Goal: Task Accomplishment & Management: Manage account settings

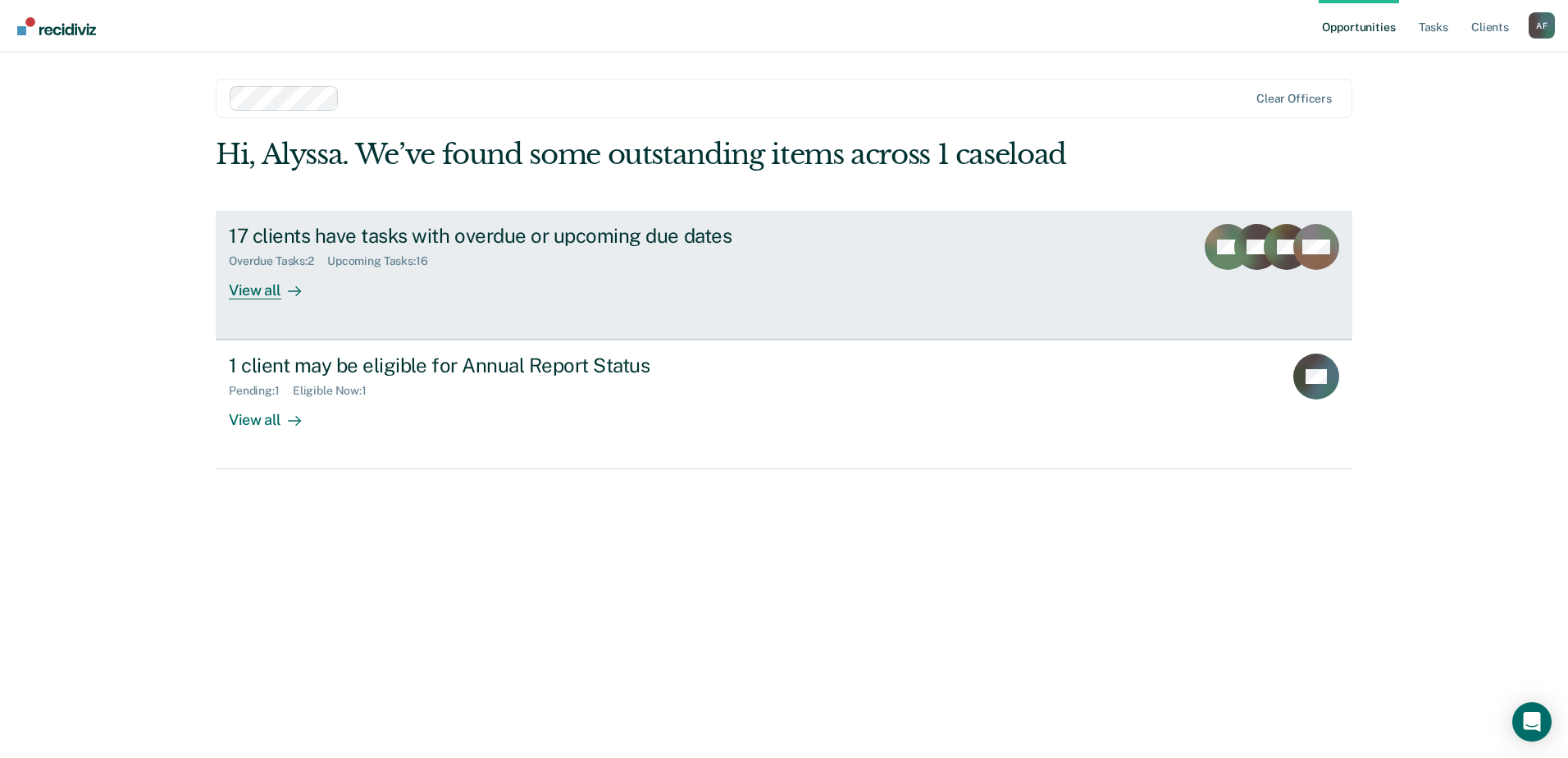
click at [639, 234] on div "17 clients have tasks with overdue or upcoming due dates" at bounding box center [516, 236] width 576 height 24
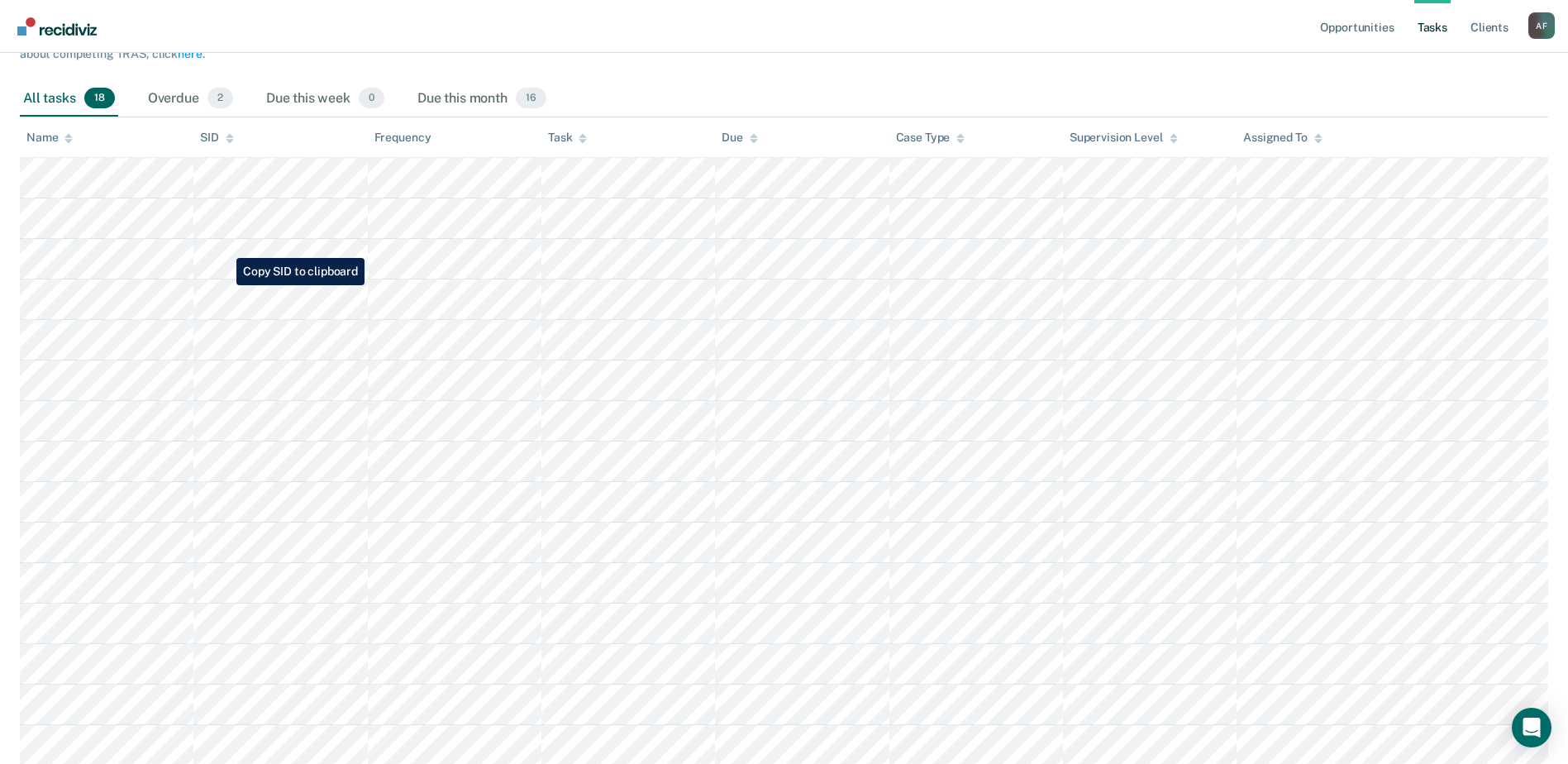
scroll to position [248, 0]
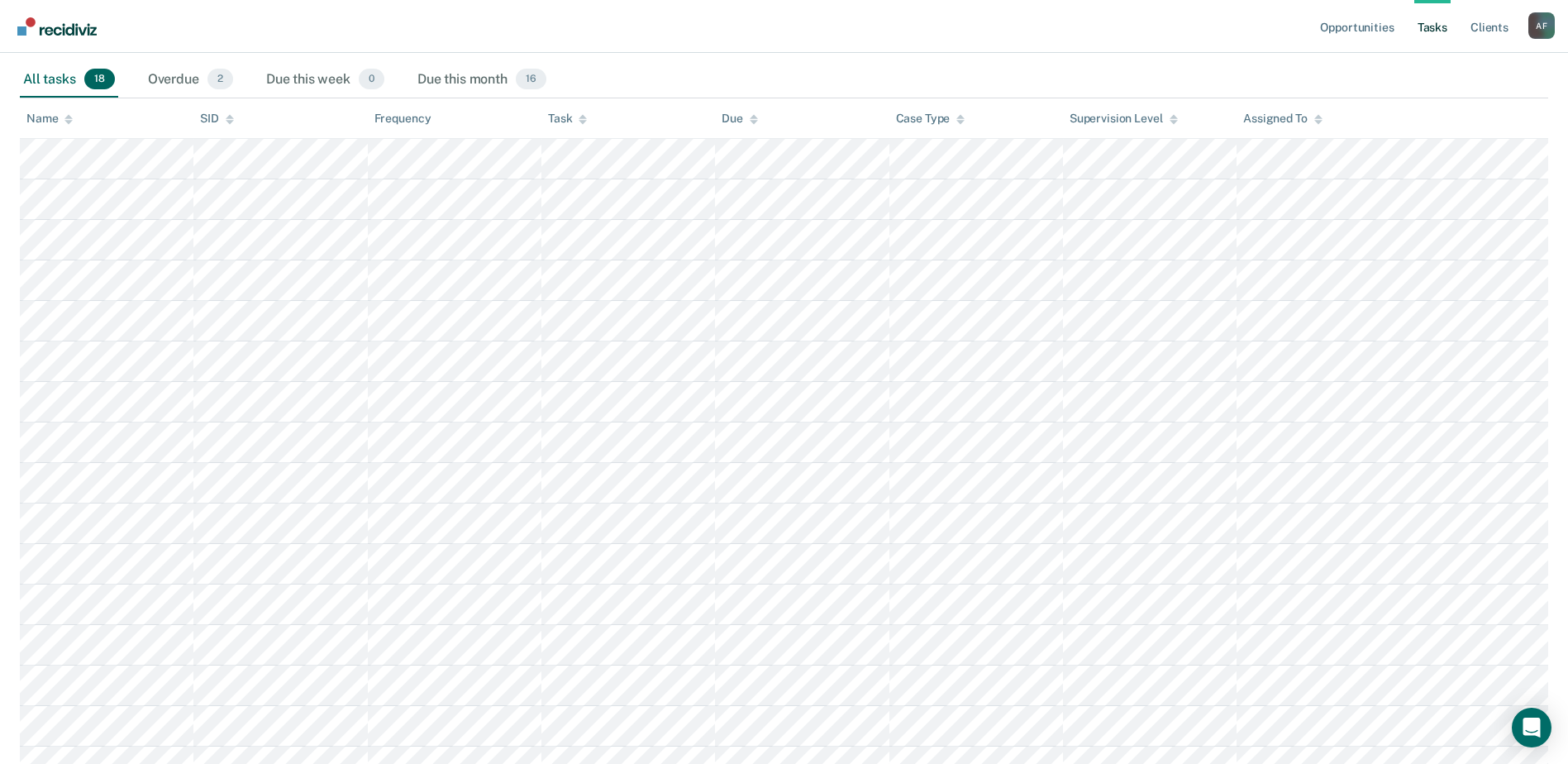
click at [65, 85] on div "All tasks 18" at bounding box center [68, 80] width 98 height 37
click at [44, 121] on div "Name" at bounding box center [49, 119] width 46 height 14
click at [434, 73] on div "Due this month 16" at bounding box center [482, 80] width 136 height 37
click at [42, 116] on div "Name" at bounding box center [49, 119] width 46 height 14
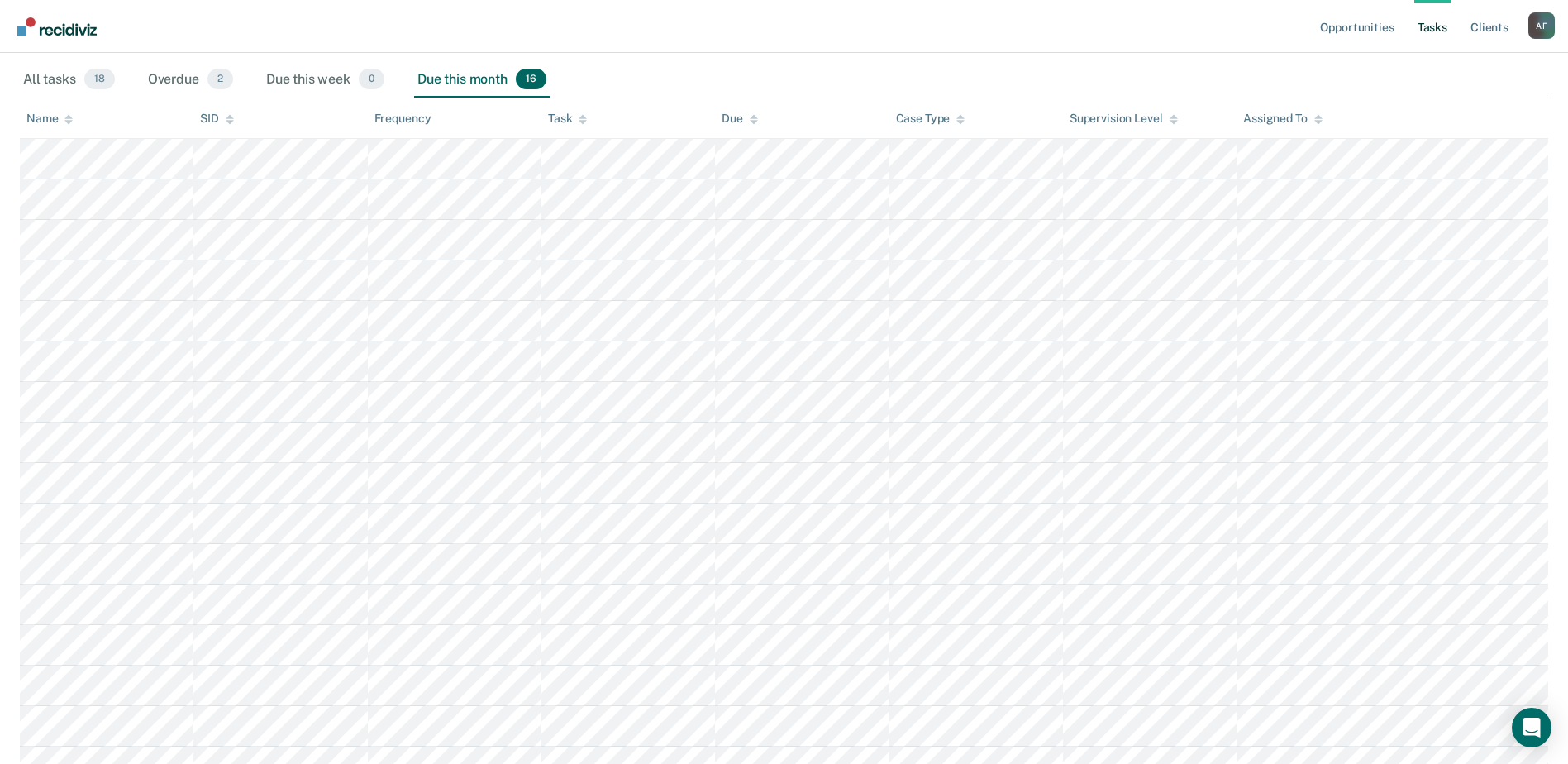
click at [42, 116] on div "Name" at bounding box center [49, 119] width 46 height 14
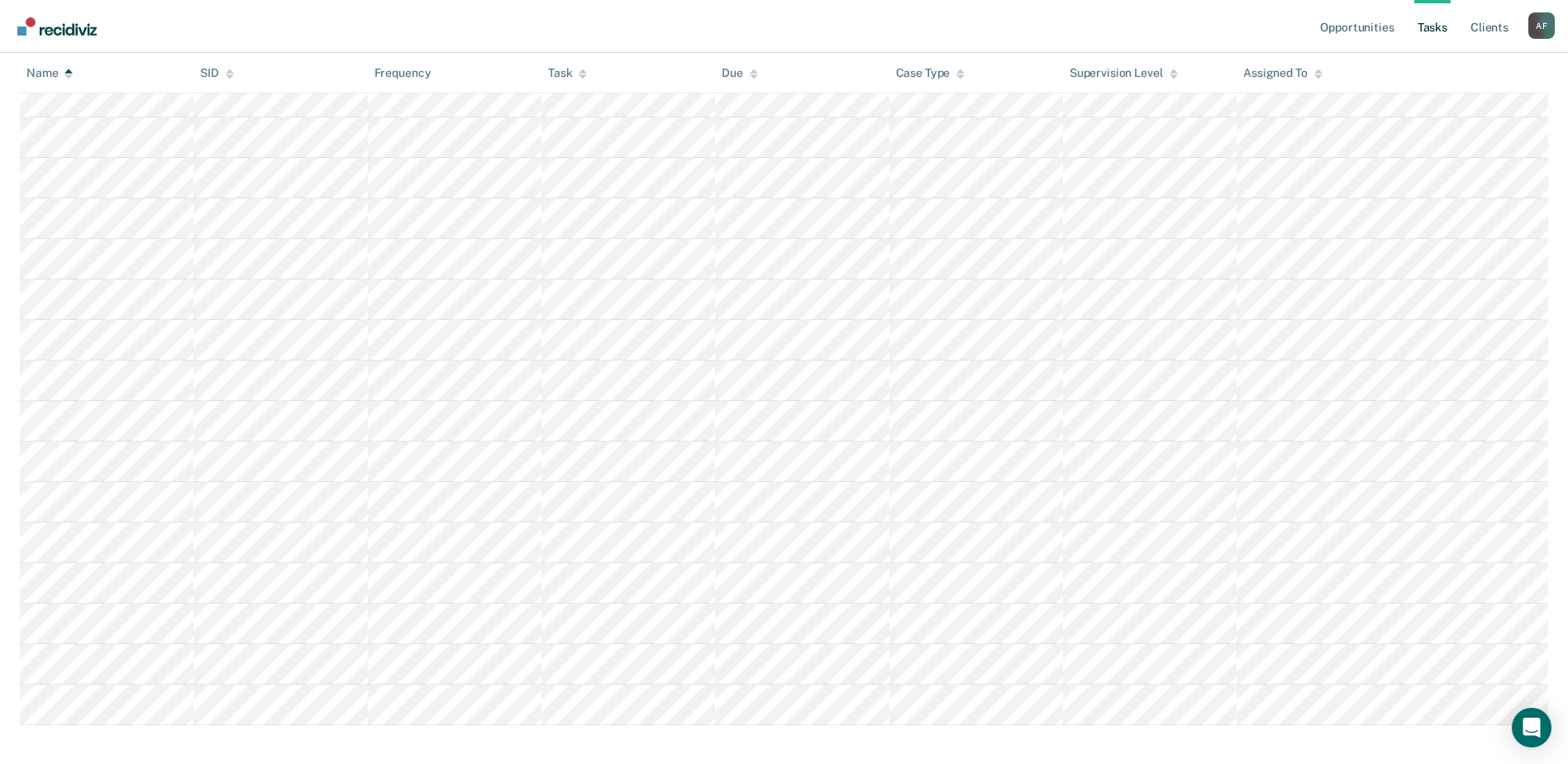
scroll to position [337, 0]
